Goal: Information Seeking & Learning: Learn about a topic

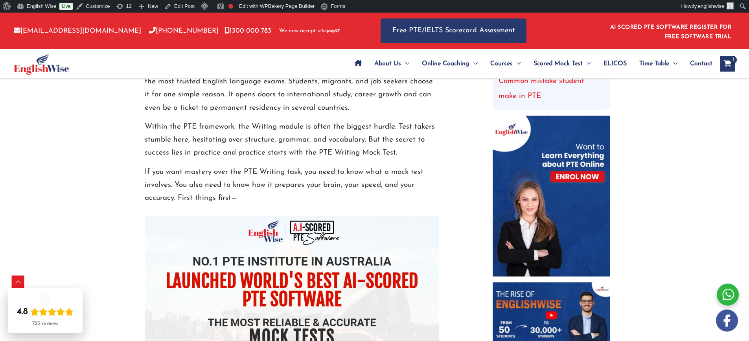
scroll to position [157, 0]
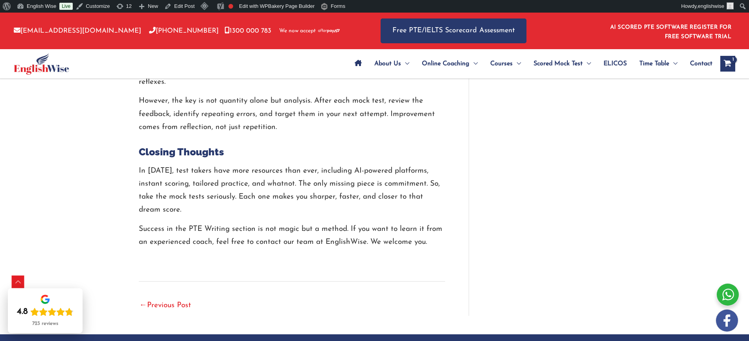
scroll to position [1807, 0]
